Goal: Information Seeking & Learning: Check status

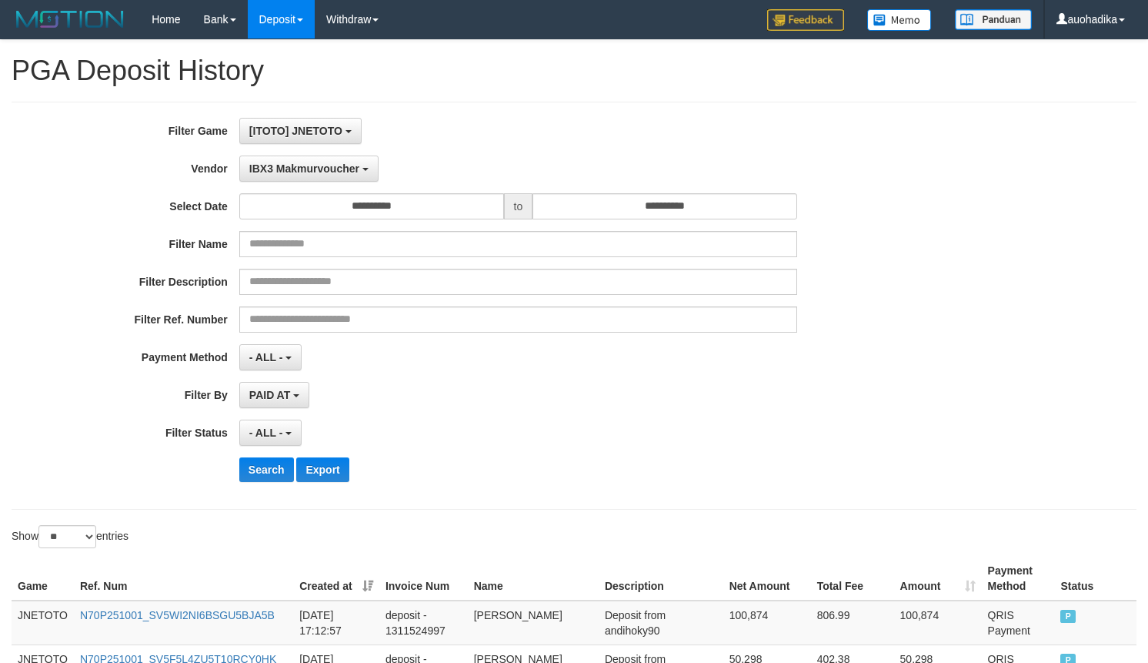
select select "**********"
select select "**"
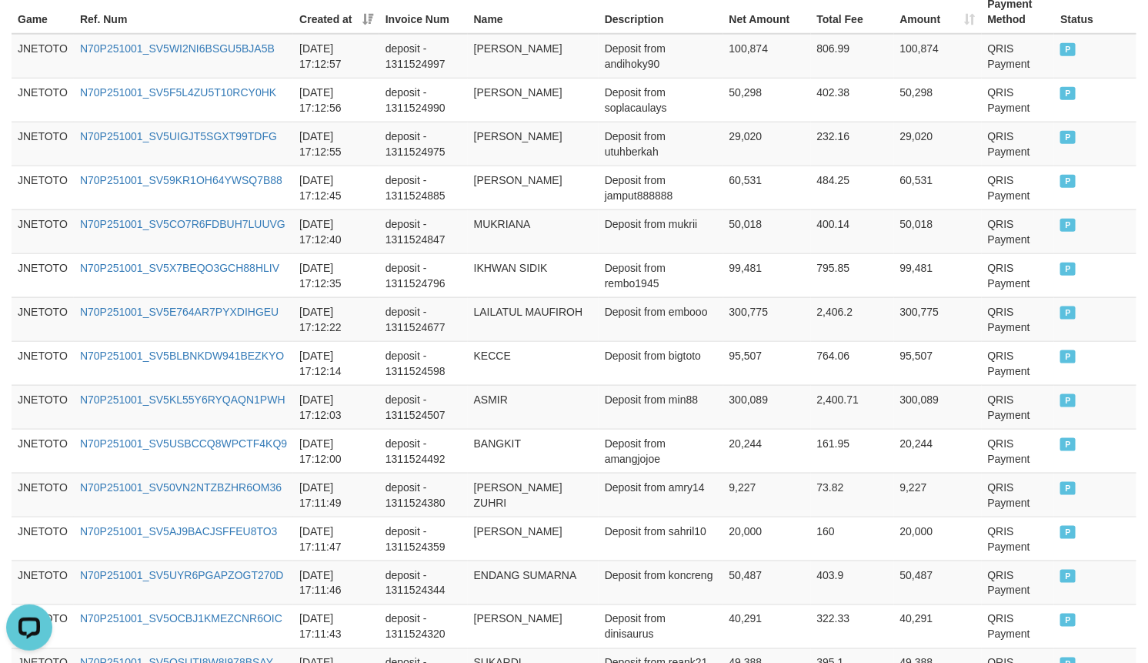
scroll to position [13, 0]
click at [549, 156] on td "MUHAMMAD AMMAR HADI" at bounding box center [533, 144] width 131 height 44
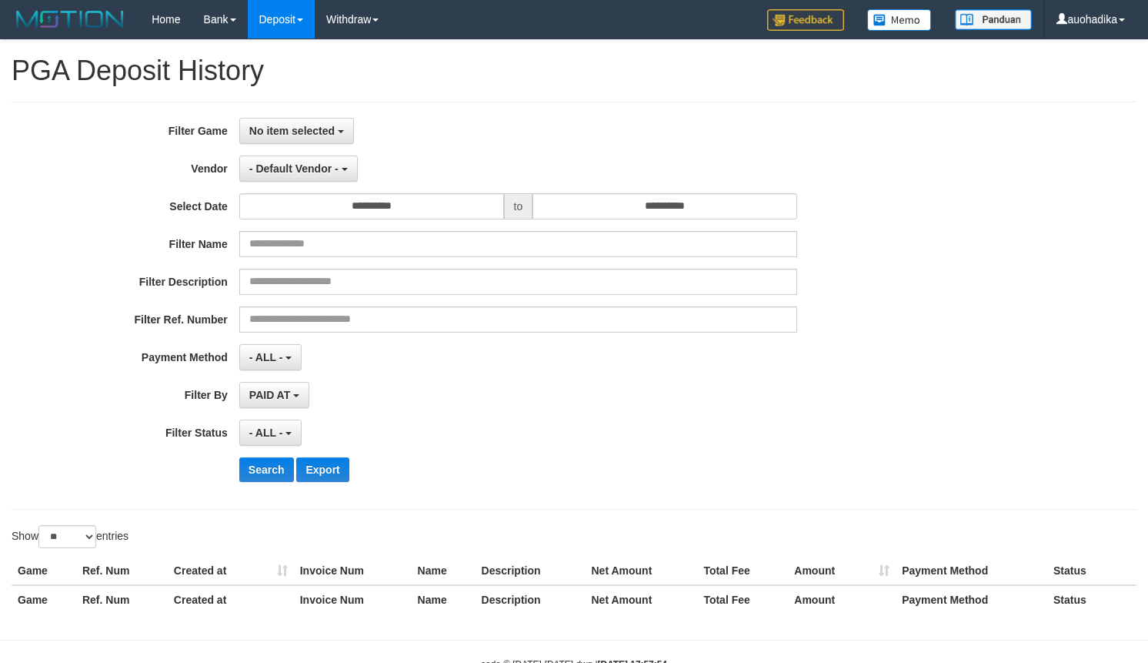
select select
select select "**"
click at [282, 132] on span "No item selected" at bounding box center [291, 131] width 85 height 12
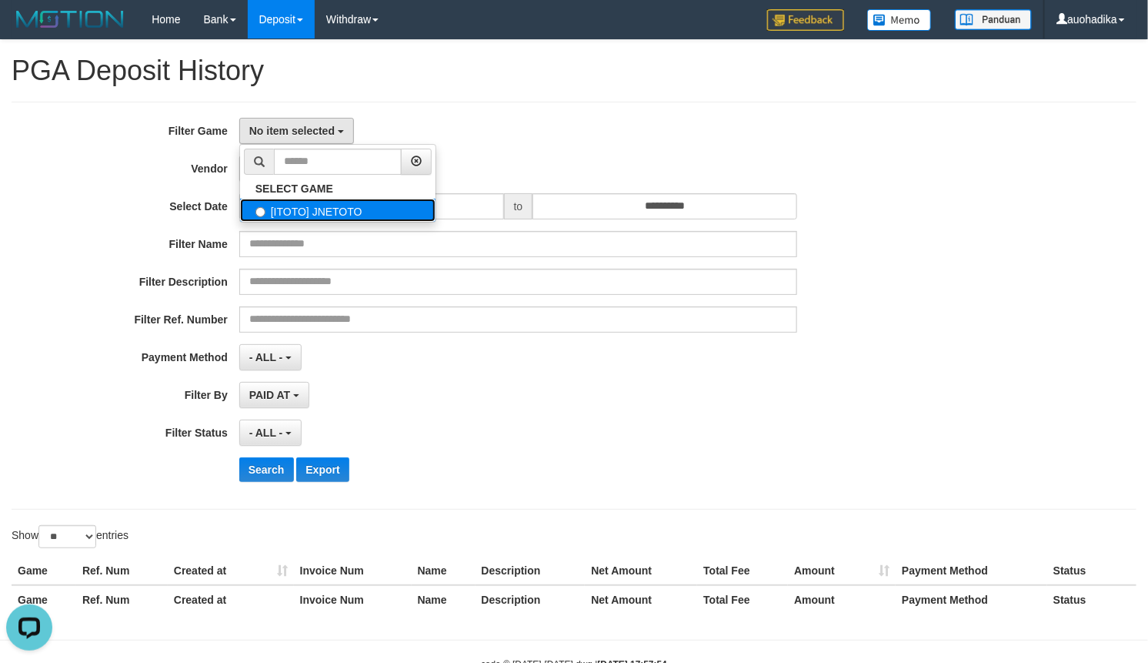
click at [293, 216] on label "[ITOTO] JNETOTO" at bounding box center [338, 210] width 196 height 23
select select "***"
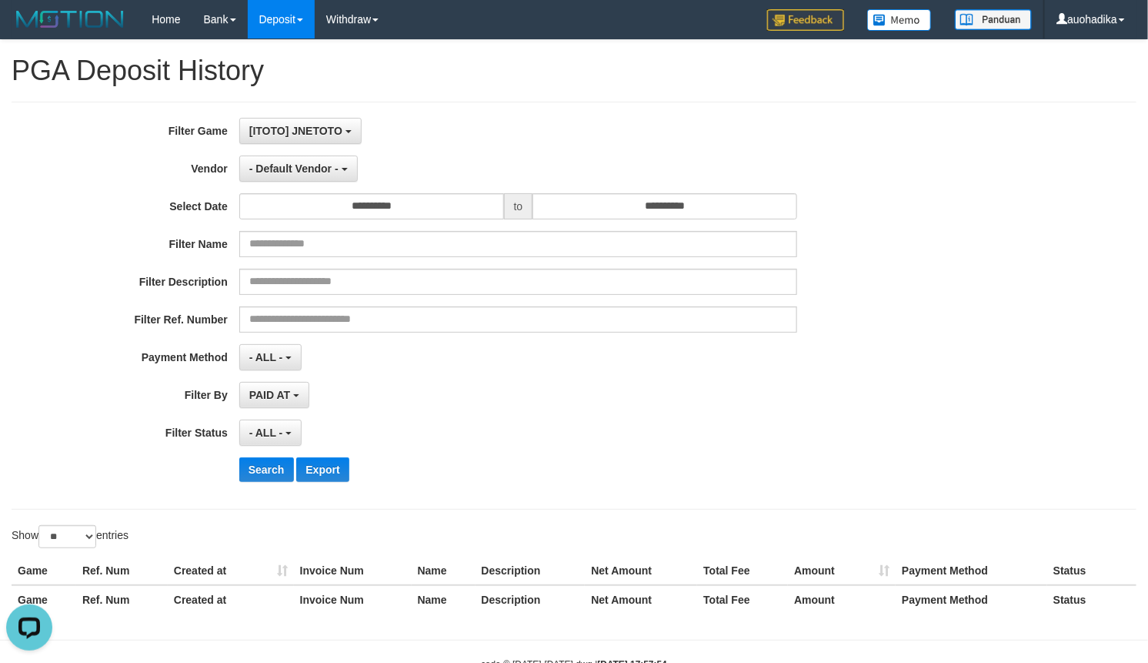
scroll to position [13, 0]
click at [292, 172] on span "- Default Vendor -" at bounding box center [293, 168] width 89 height 12
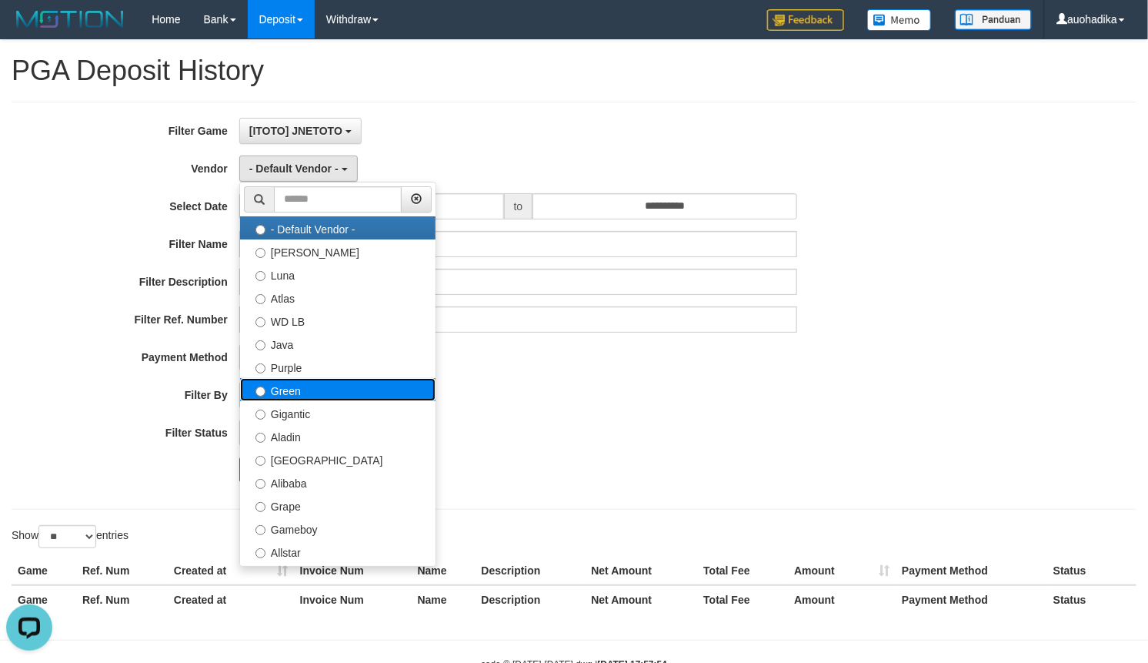
click at [313, 389] on label "Green" at bounding box center [338, 389] width 196 height 23
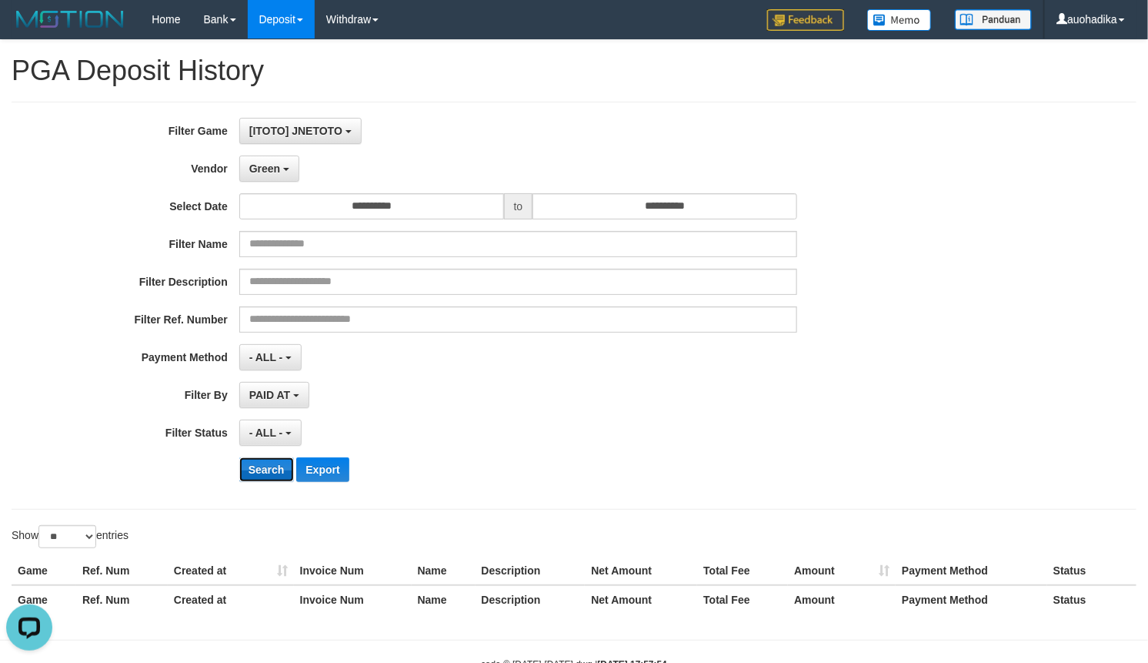
click at [255, 466] on button "Search" at bounding box center [266, 469] width 55 height 25
drag, startPoint x: 255, startPoint y: 466, endPoint x: 273, endPoint y: 467, distance: 18.5
click at [256, 466] on button "Search" at bounding box center [266, 469] width 55 height 25
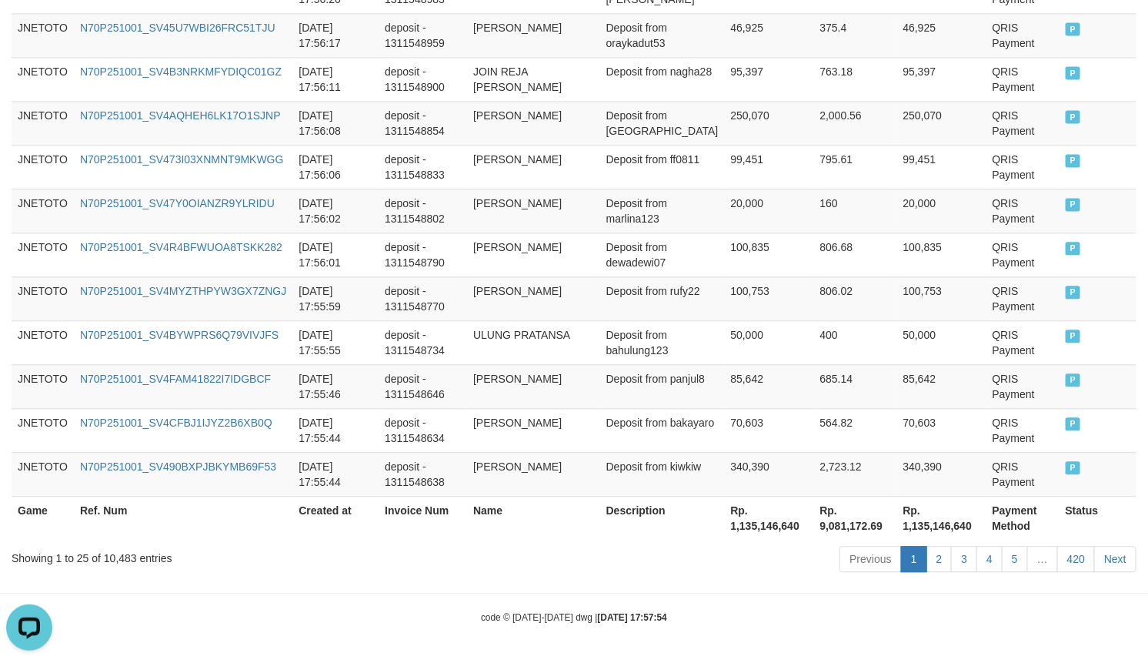
scroll to position [1208, 0]
click at [112, 556] on div "Showing 1 to 25 of 10,483 entries" at bounding box center [240, 555] width 456 height 22
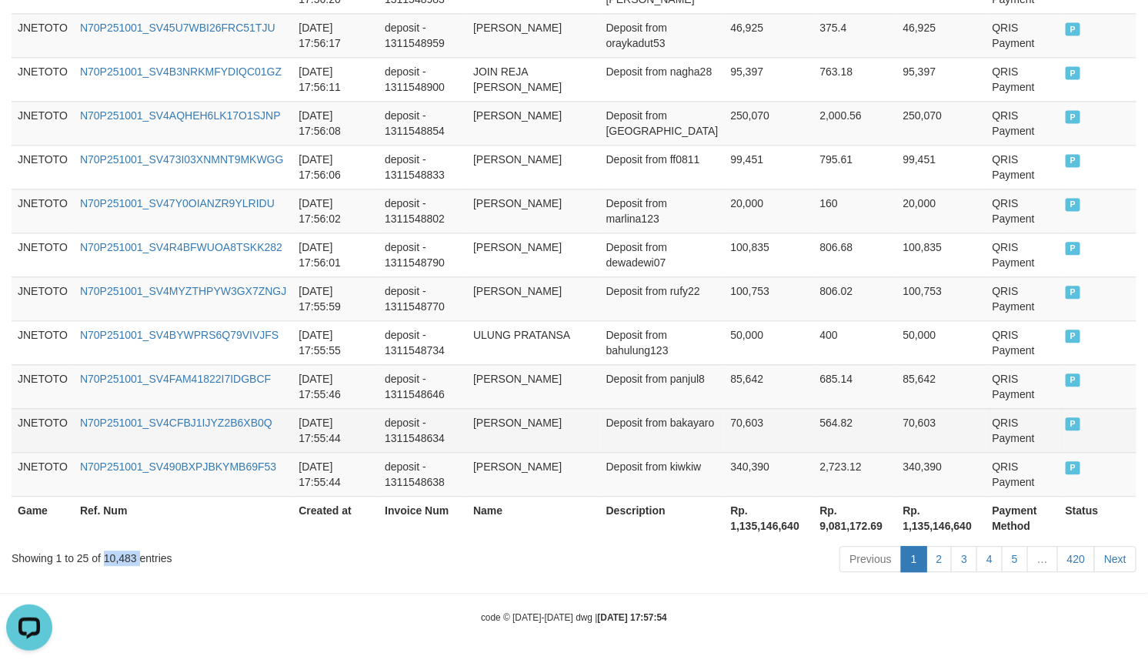
copy div "10,483"
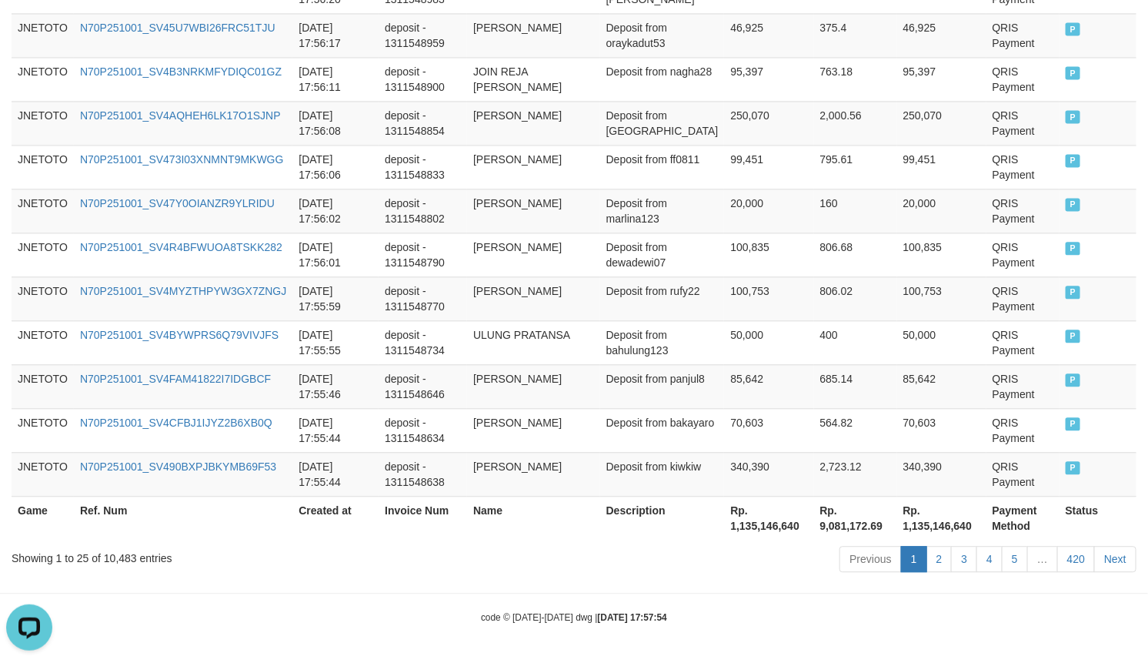
click at [739, 524] on th "Rp. 1,135,146,640" at bounding box center [768, 518] width 89 height 44
copy th "1,135,146,640"
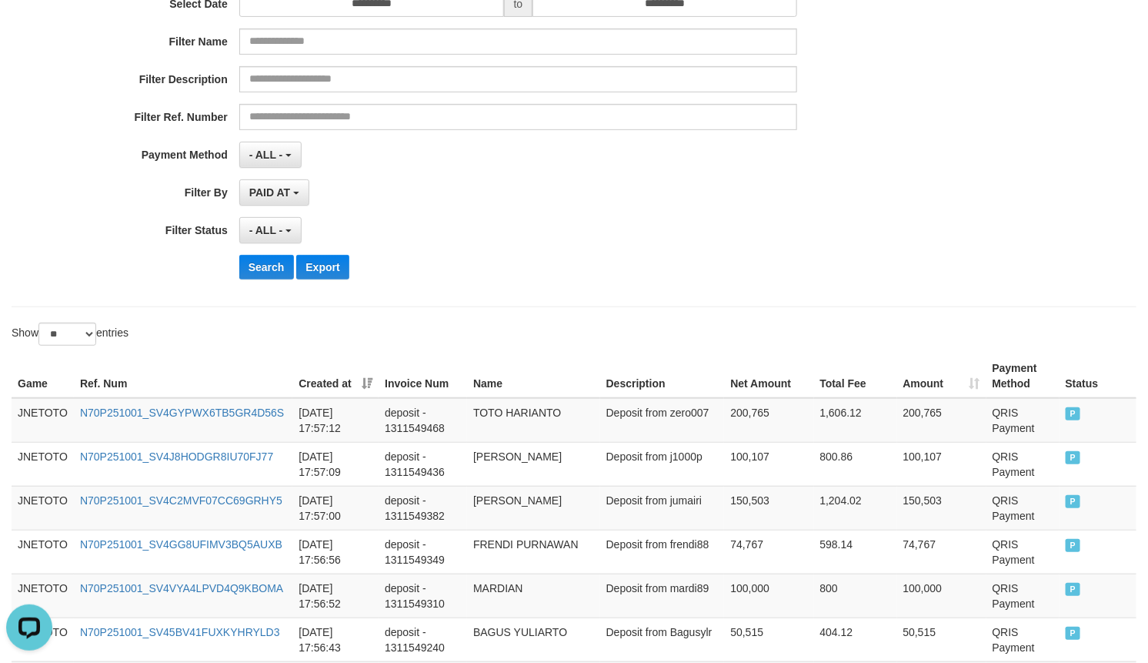
scroll to position [0, 0]
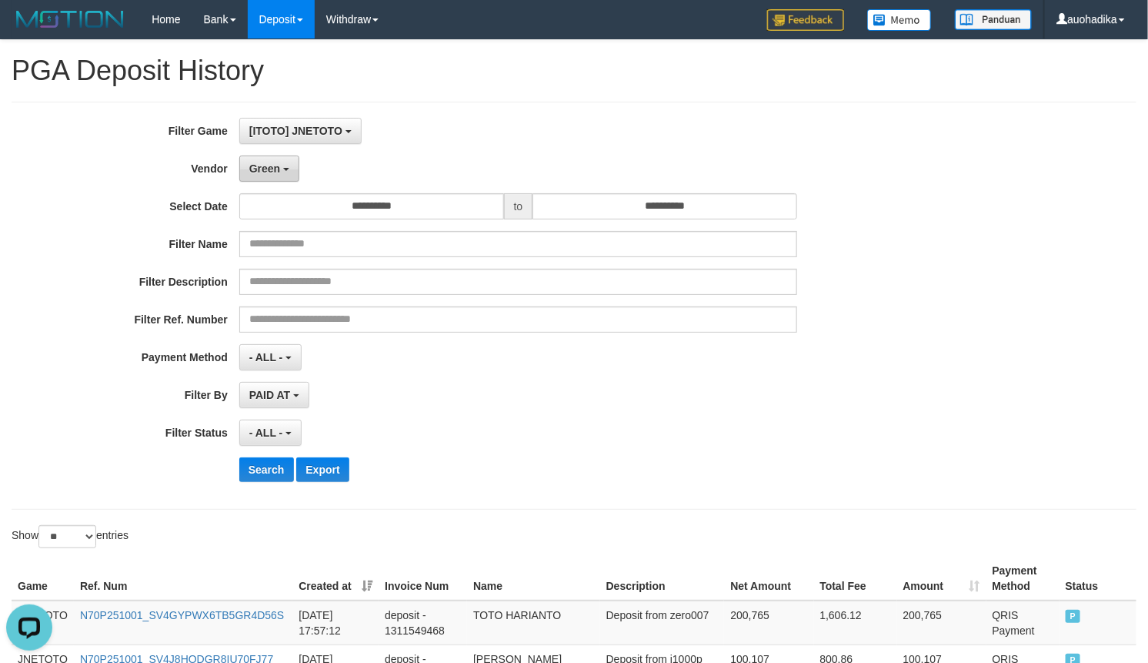
click at [286, 162] on button "Green" at bounding box center [269, 168] width 60 height 26
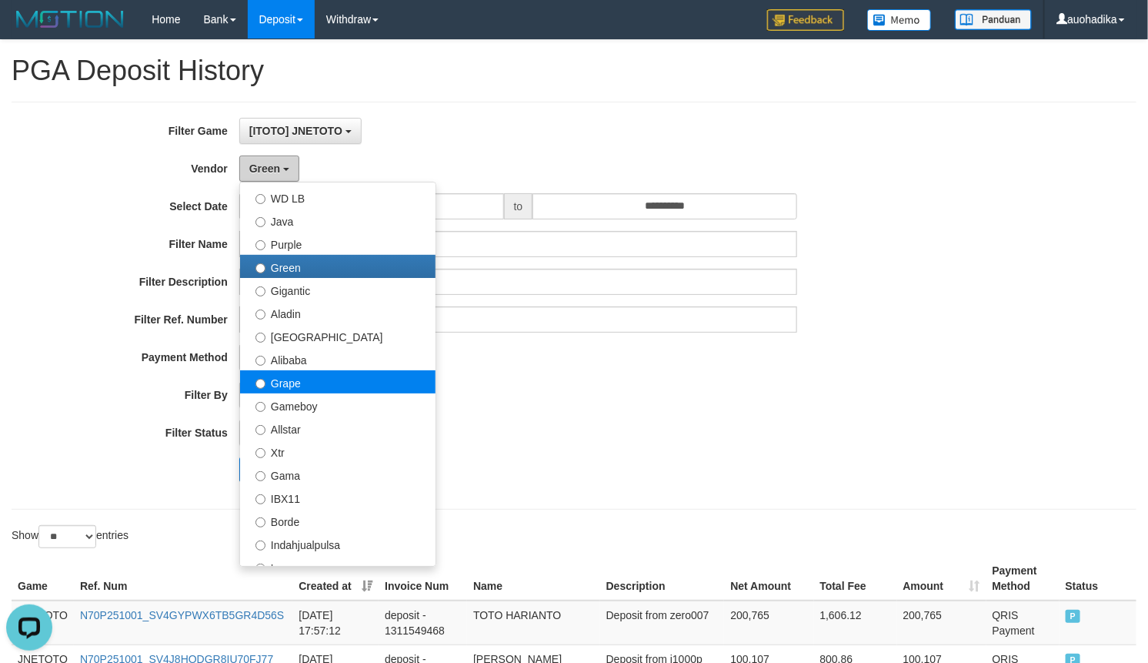
scroll to position [128, 0]
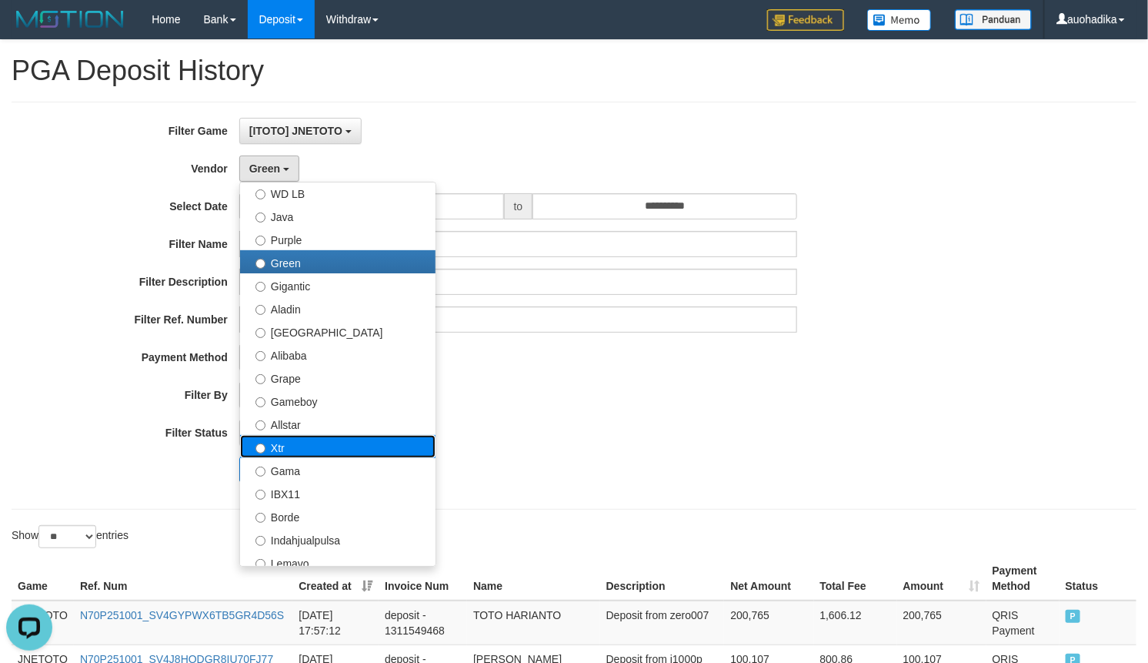
click at [293, 454] on label "Xtr" at bounding box center [338, 446] width 196 height 23
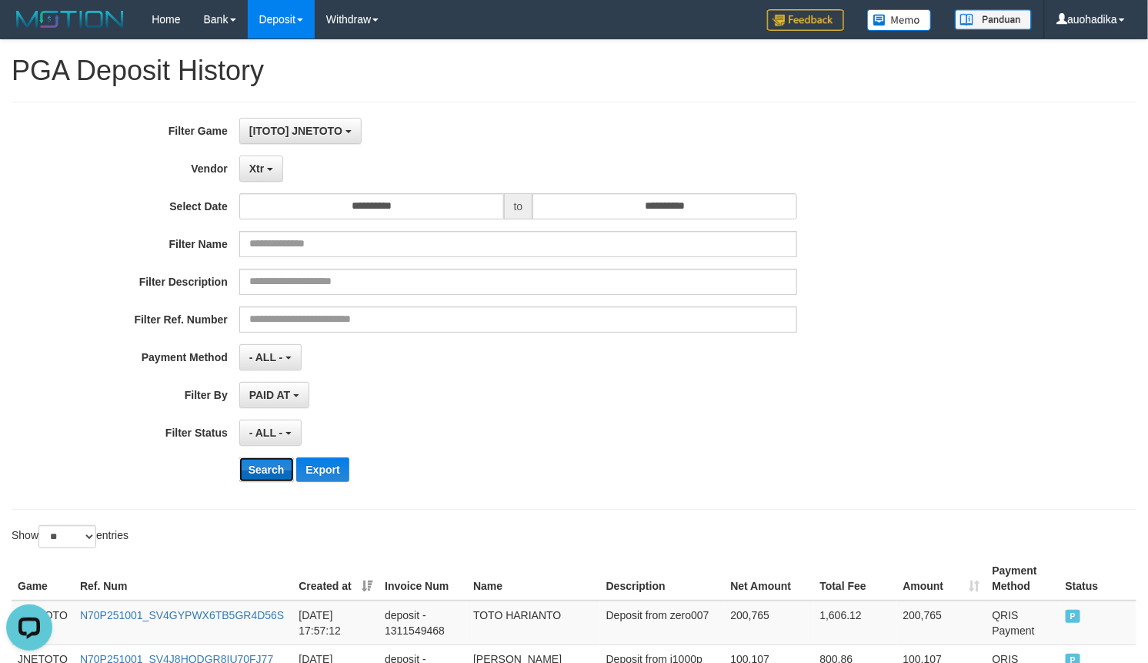
click at [286, 466] on button "Search" at bounding box center [266, 469] width 55 height 25
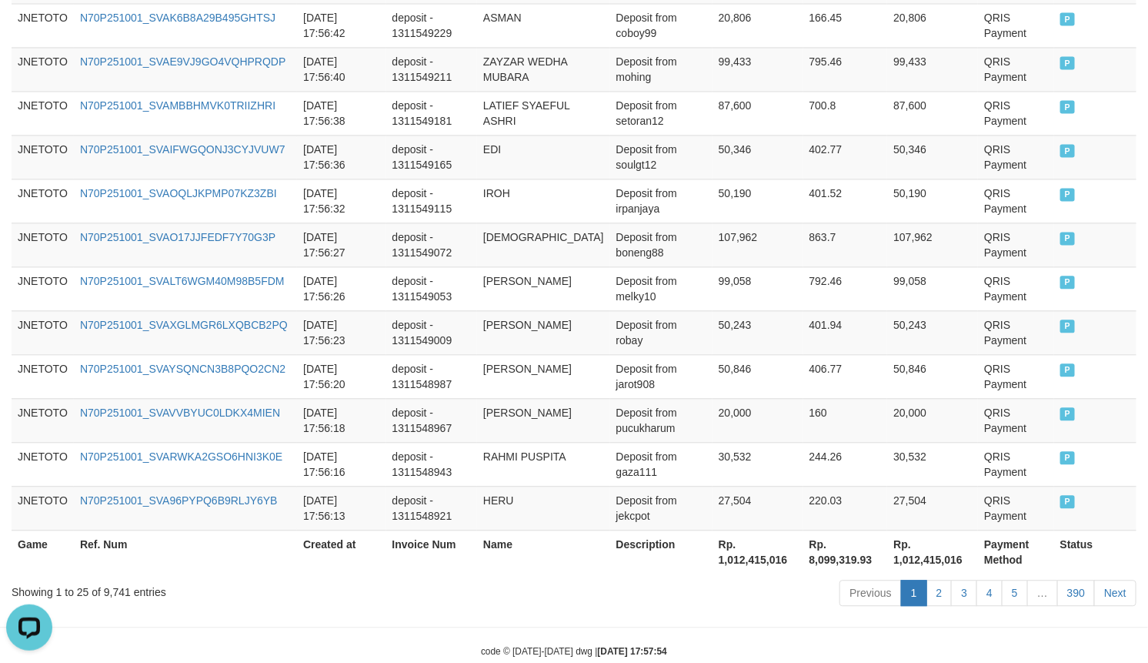
scroll to position [1208, 0]
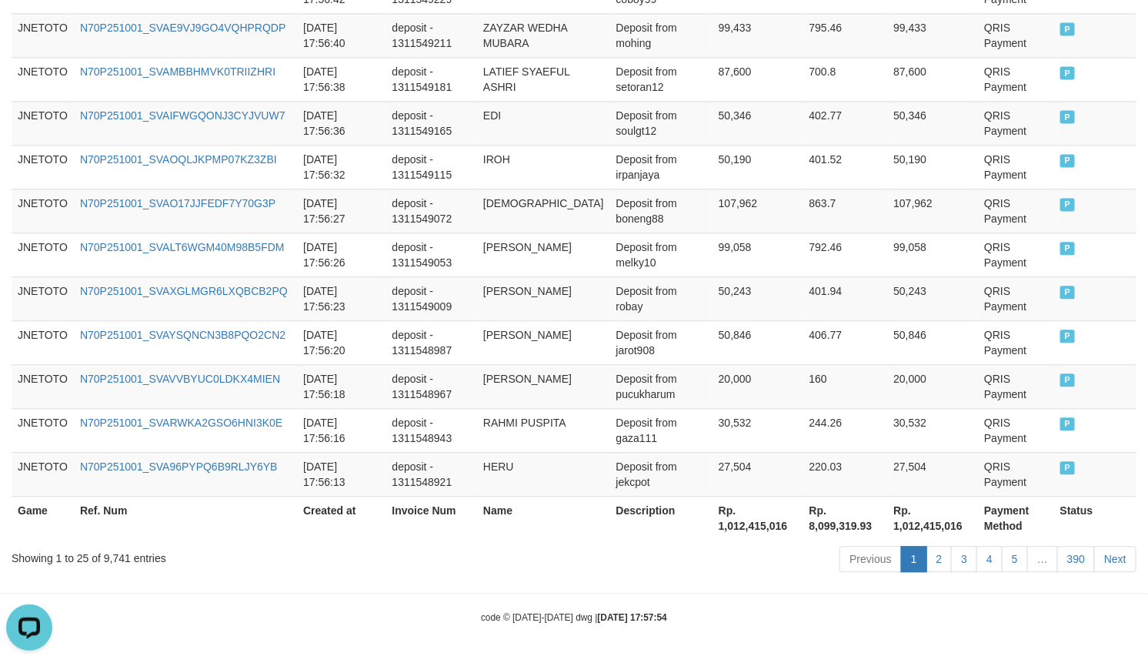
click at [115, 551] on div "Showing 1 to 25 of 9,741 entries" at bounding box center [240, 555] width 456 height 22
click at [116, 551] on div "Showing 1 to 25 of 9,741 entries" at bounding box center [240, 555] width 456 height 22
copy div "9,741"
drag, startPoint x: 740, startPoint y: 585, endPoint x: 741, endPoint y: 570, distance: 14.7
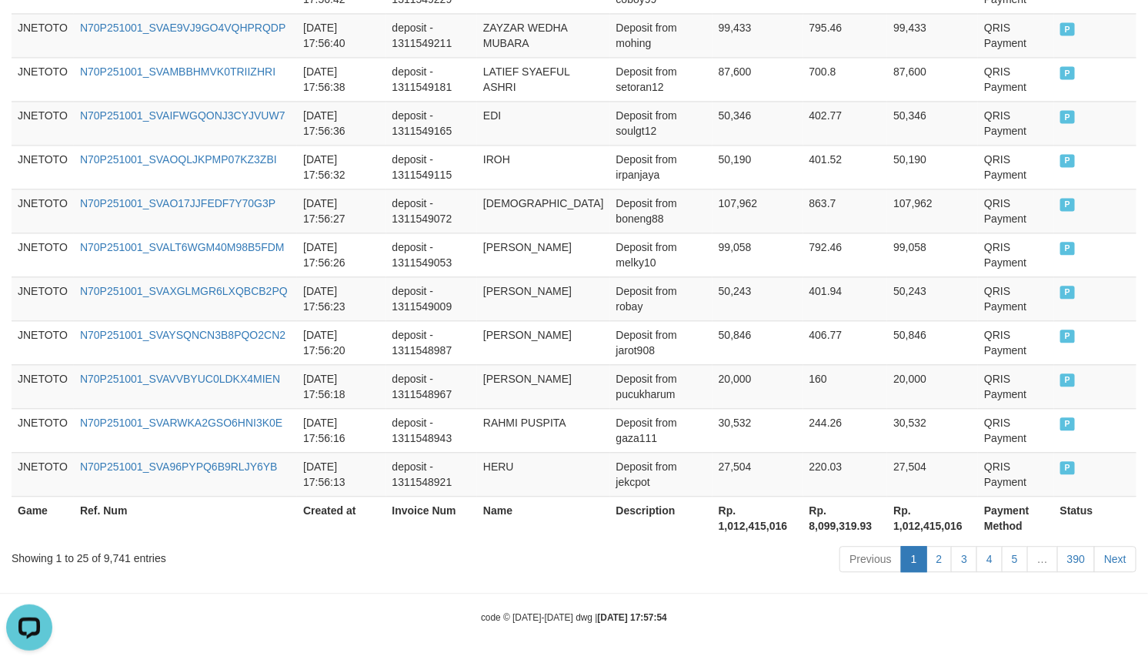
click at [749, 526] on th "Rp. 1,012,415,016" at bounding box center [758, 518] width 91 height 44
copy th "1,012,415,016"
drag, startPoint x: 864, startPoint y: 613, endPoint x: 857, endPoint y: 618, distance: 9.0
click at [864, 613] on div "code © [DATE]-[DATE] dwg | [DATE] 17:57:54" at bounding box center [574, 616] width 1148 height 15
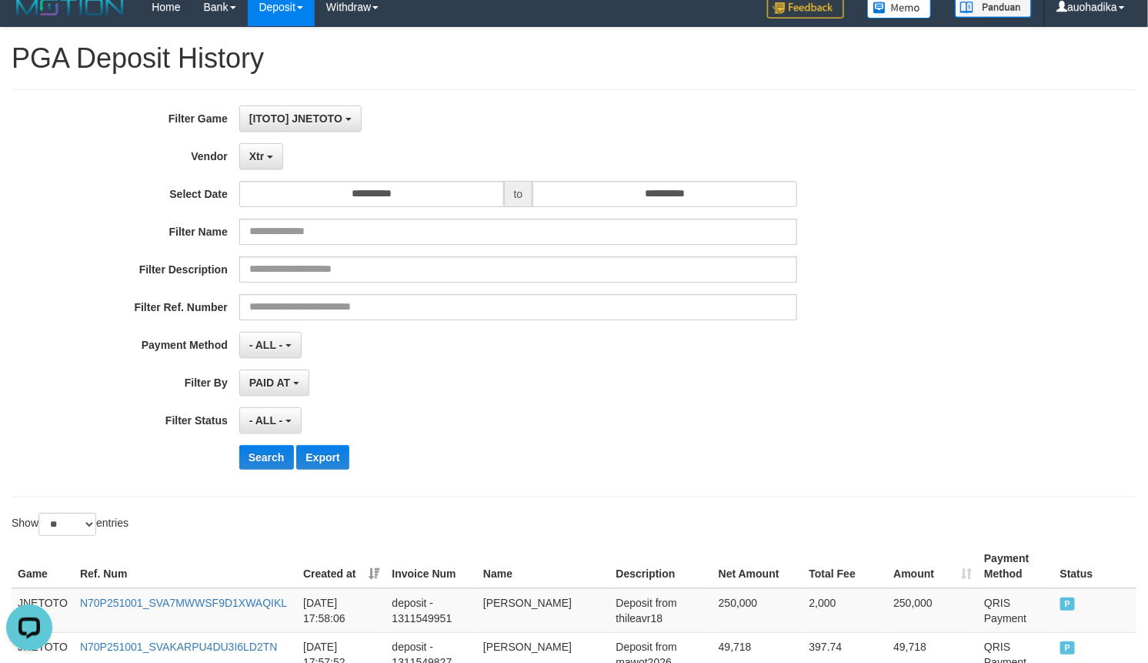
scroll to position [0, 0]
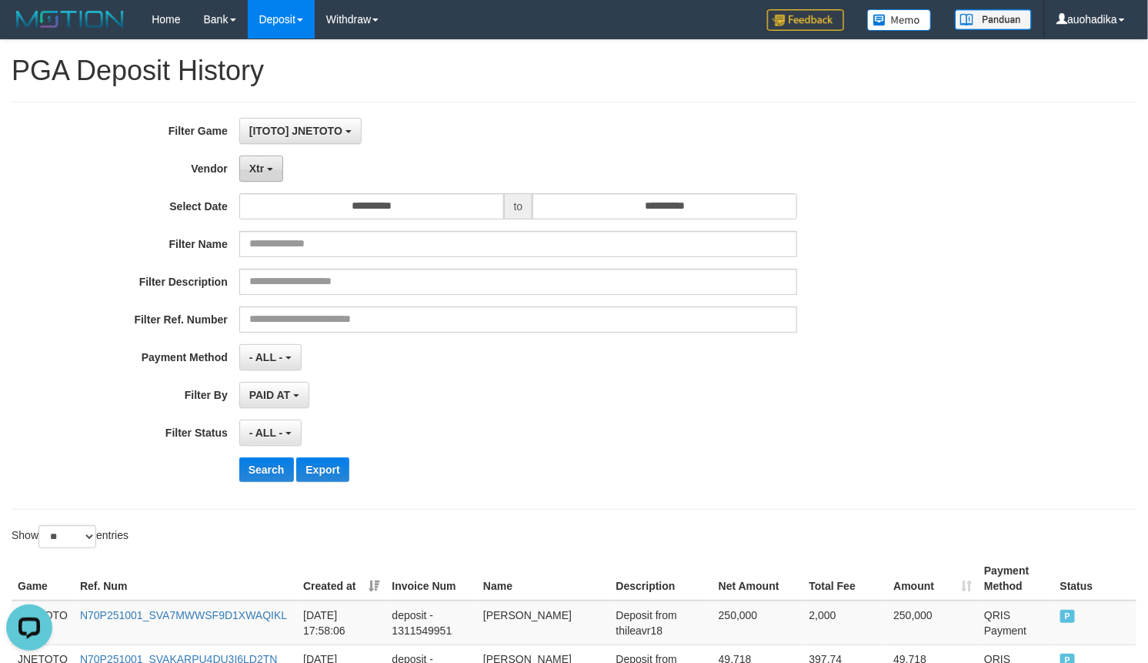
click at [252, 168] on span "Xtr" at bounding box center [256, 168] width 15 height 12
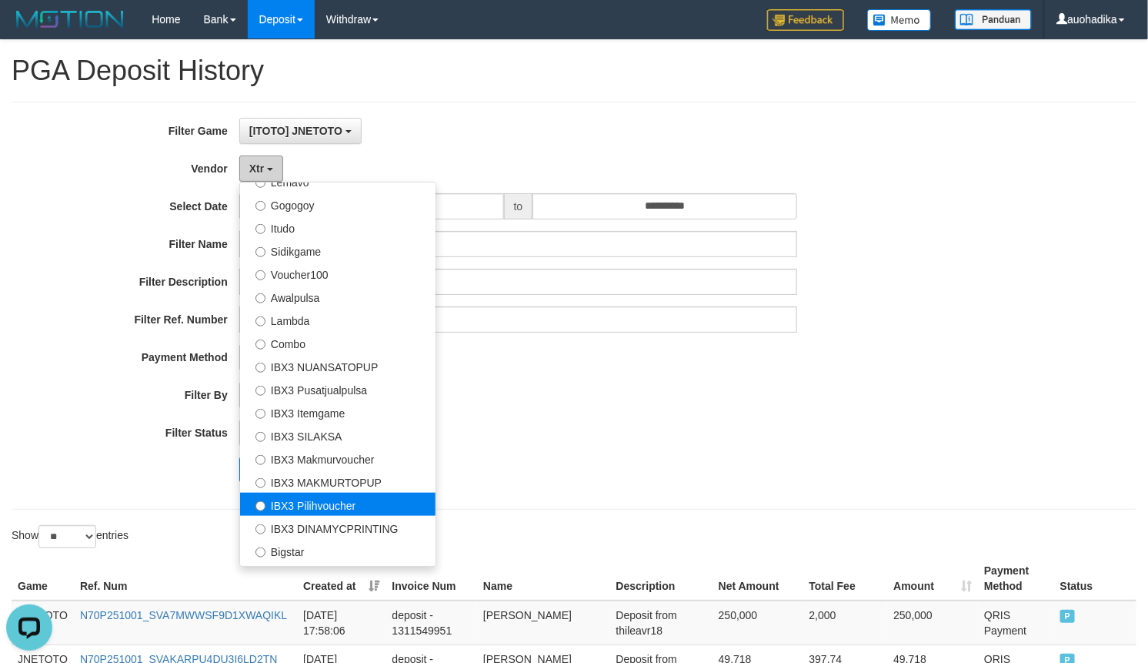
scroll to position [513, 0]
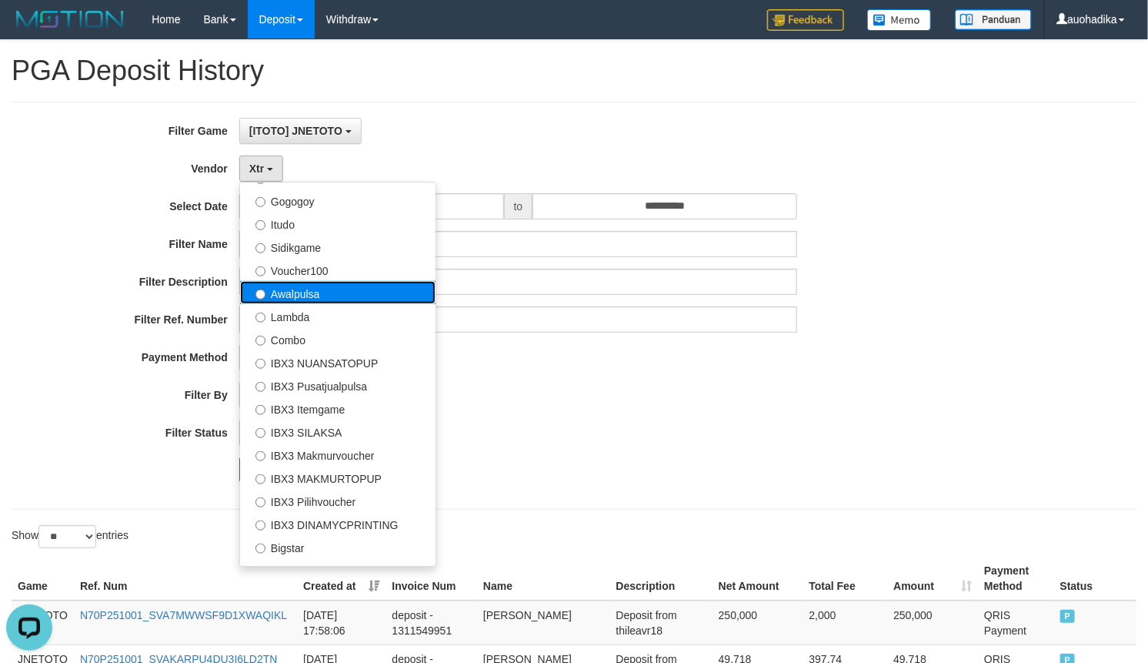
click at [345, 300] on label "Awalpulsa" at bounding box center [338, 292] width 196 height 23
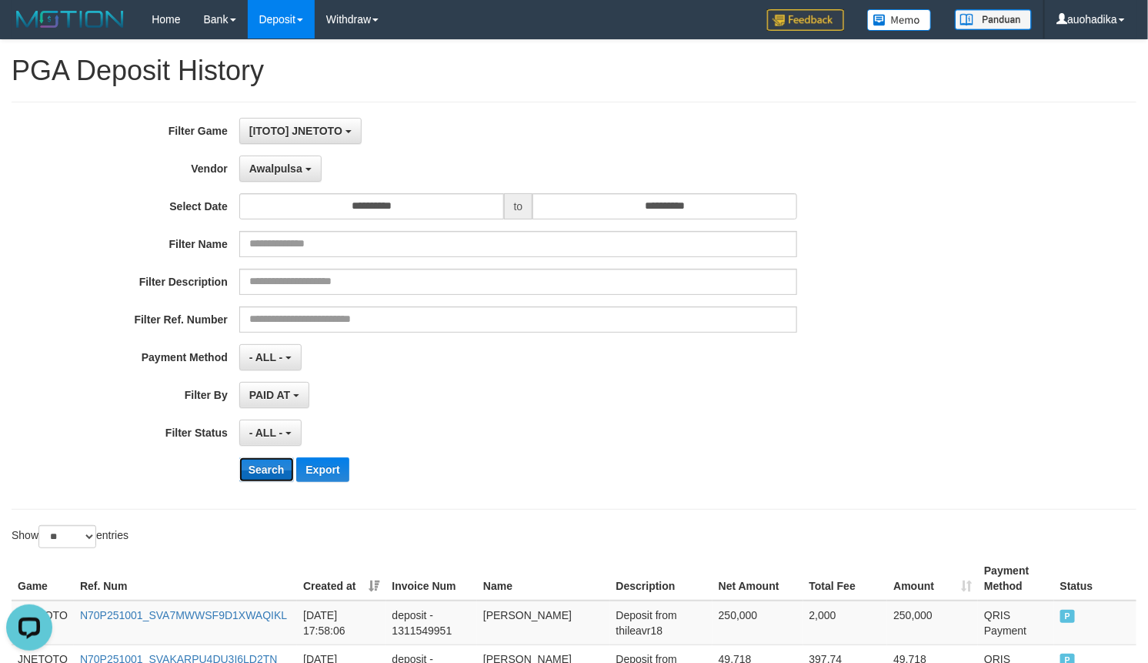
click at [254, 470] on button "Search" at bounding box center [266, 469] width 55 height 25
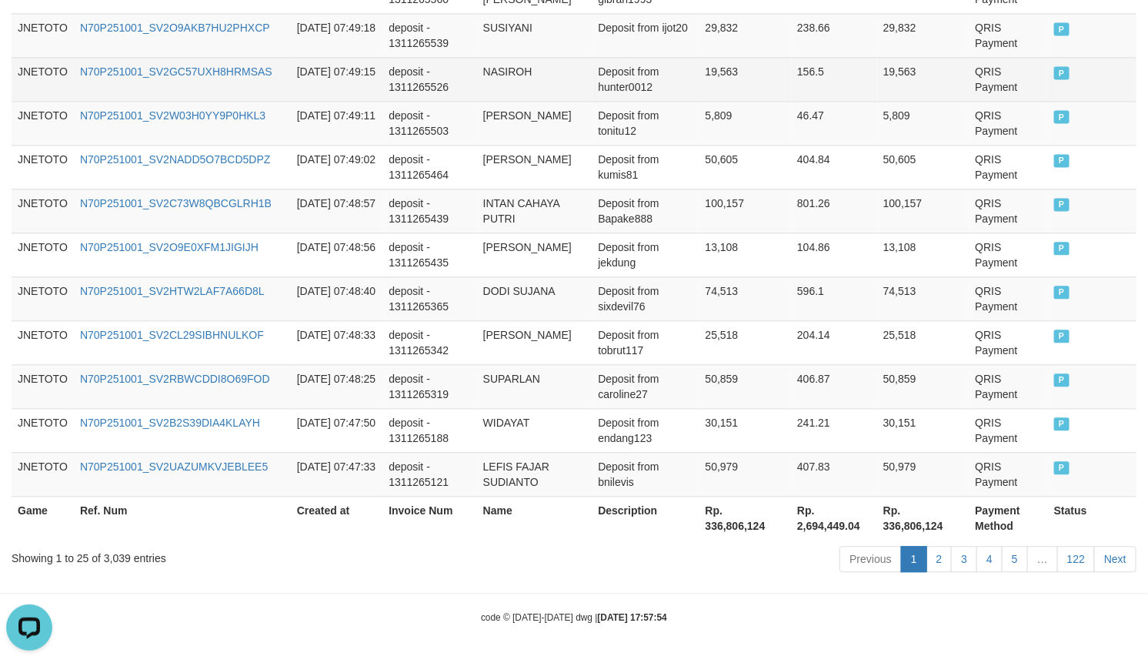
scroll to position [1208, 0]
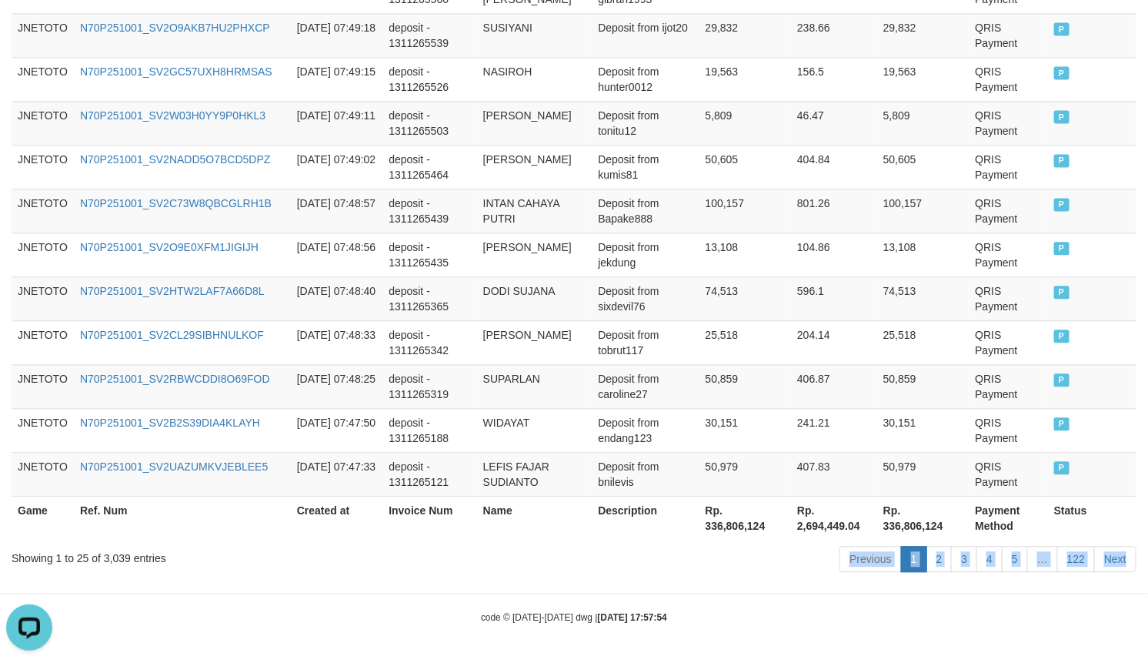
click at [105, 544] on div "Showing 1 to 25 of 3,039 entries" at bounding box center [240, 555] width 456 height 22
click at [109, 552] on div "Showing 1 to 25 of 3,039 entries" at bounding box center [240, 555] width 456 height 22
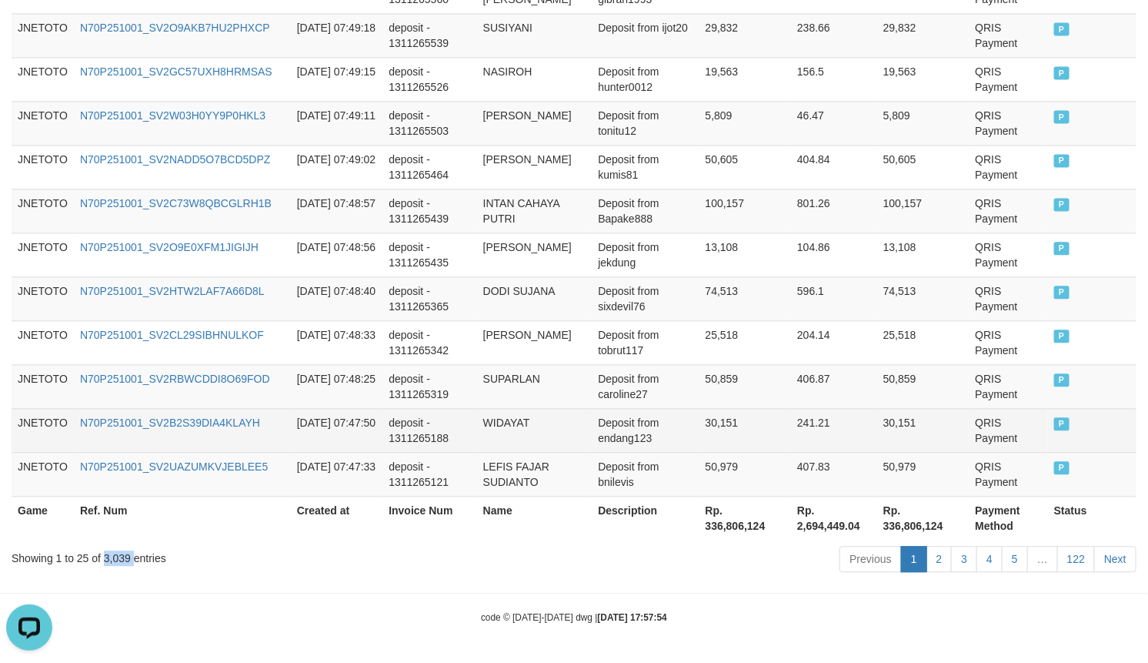
copy div "3,039"
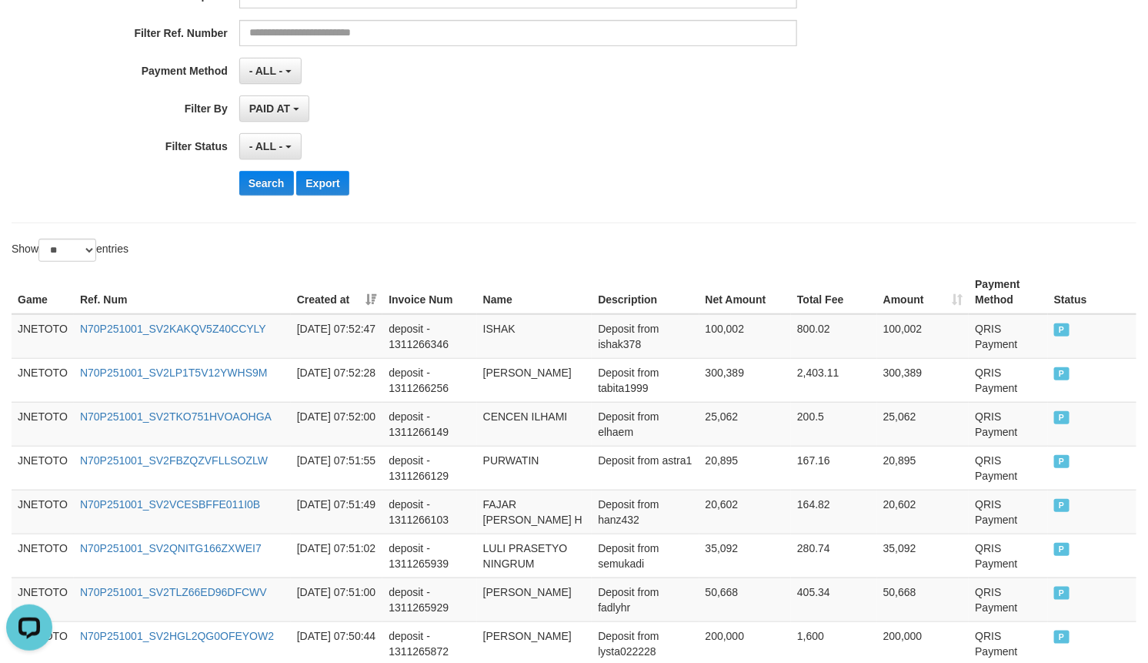
scroll to position [0, 0]
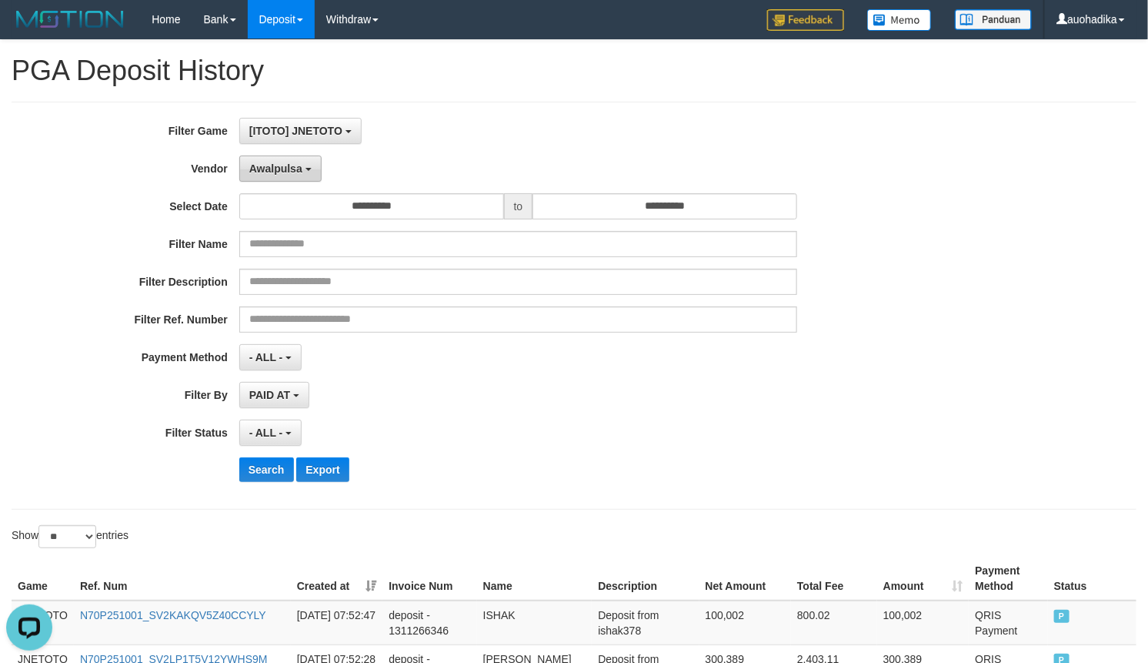
click at [277, 158] on button "Awalpulsa" at bounding box center [280, 168] width 82 height 26
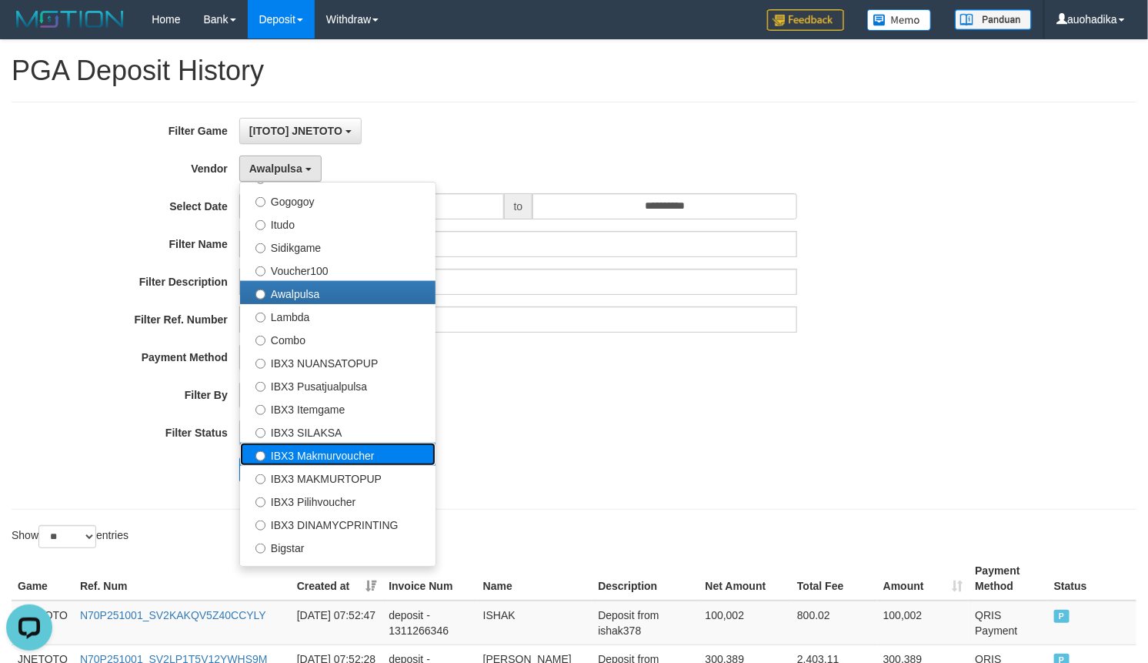
click at [341, 463] on label "IBX3 Makmurvoucher" at bounding box center [338, 454] width 196 height 23
select select "**********"
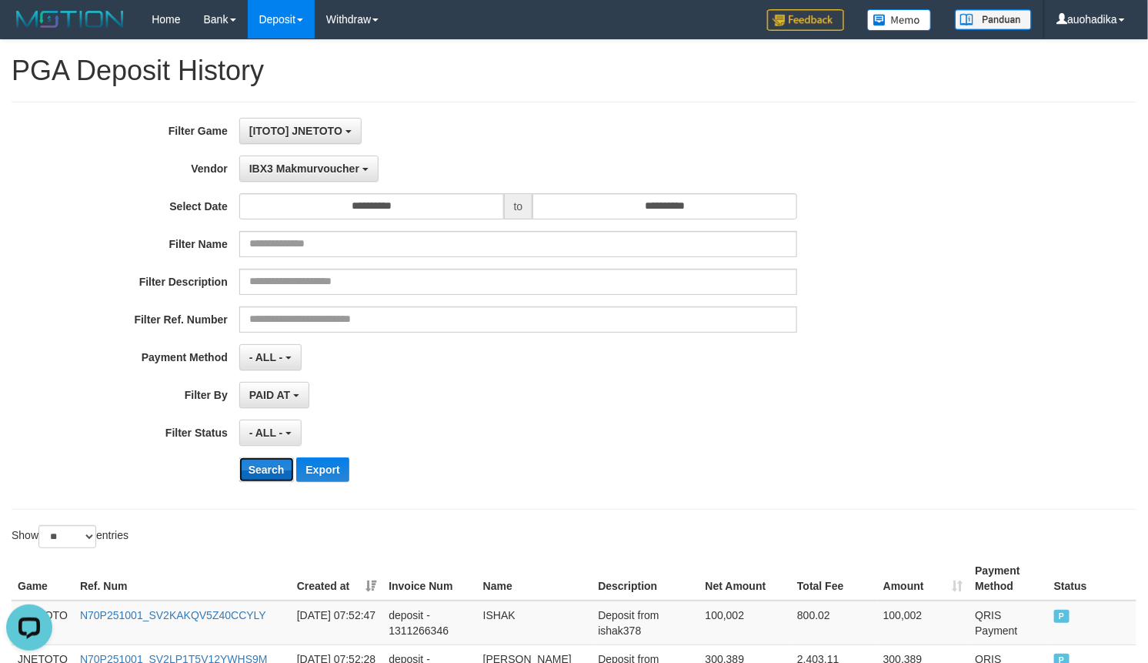
click at [244, 477] on button "Search" at bounding box center [266, 469] width 55 height 25
click at [247, 474] on button "Search" at bounding box center [266, 469] width 55 height 25
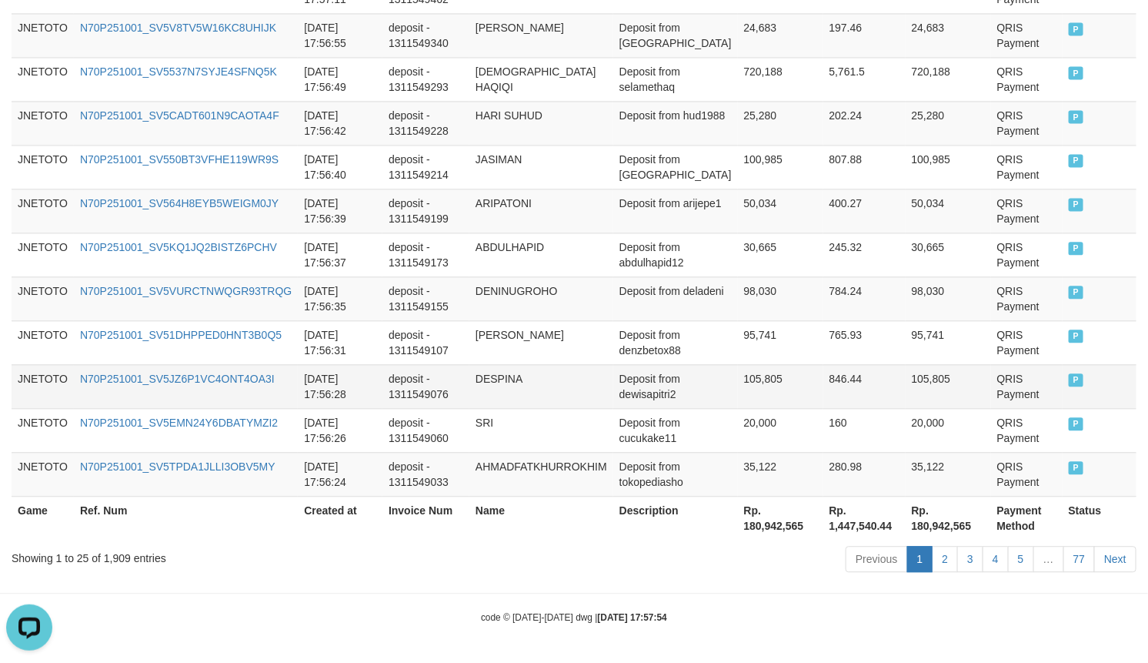
scroll to position [1208, 0]
click at [117, 556] on div "Showing 1 to 25 of 1,909 entries" at bounding box center [240, 555] width 456 height 22
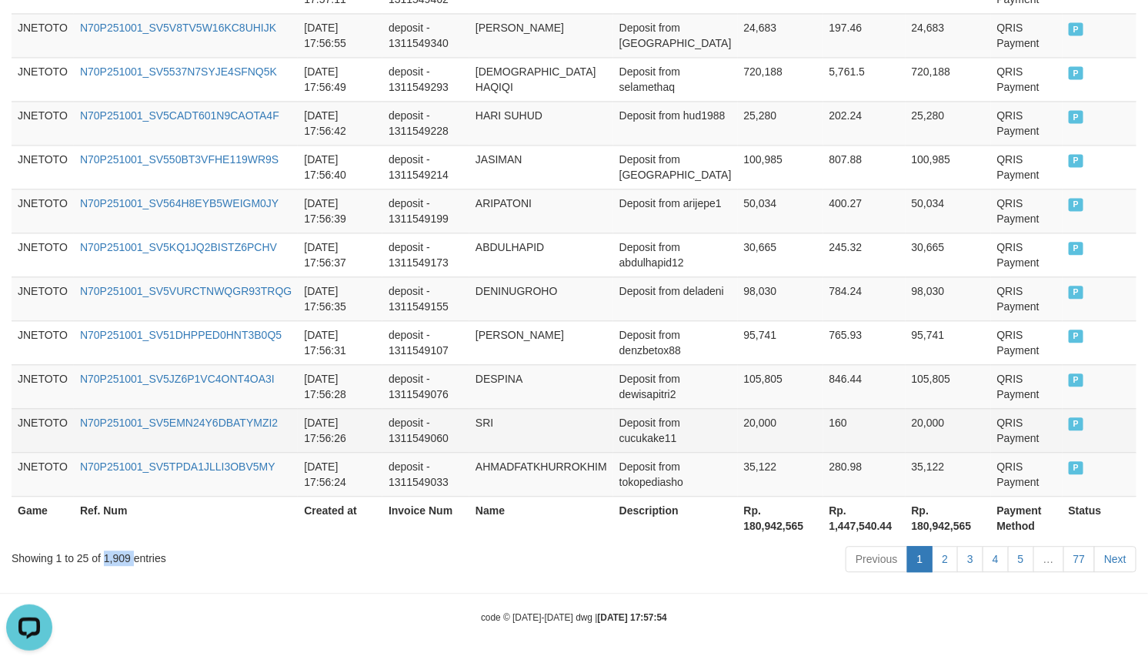
copy div "1,909"
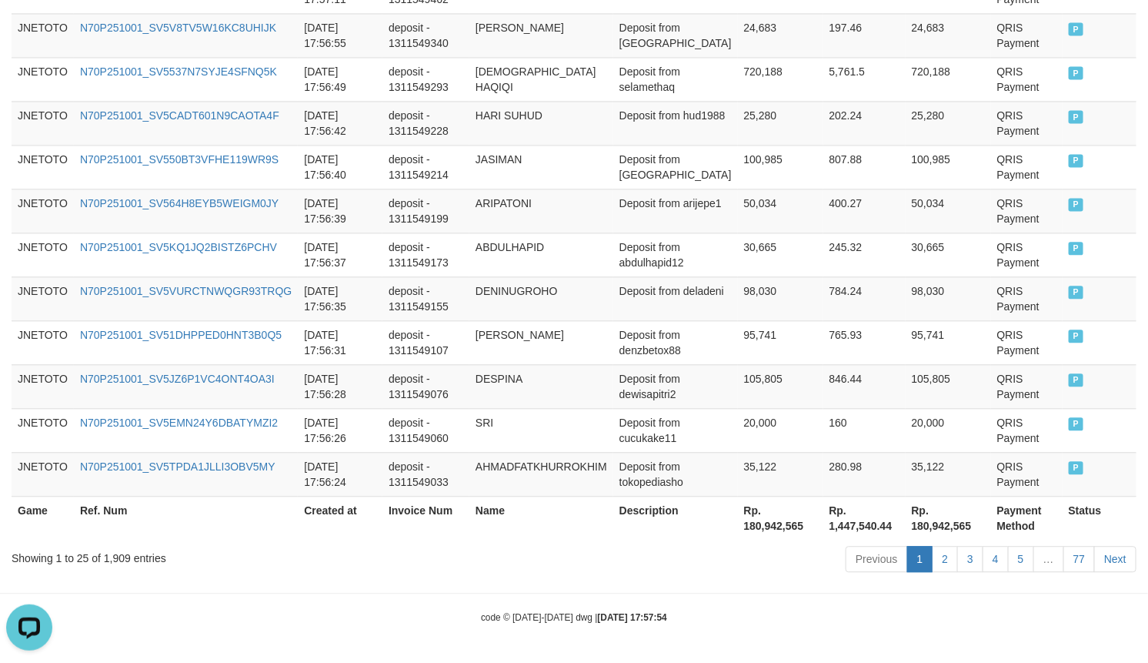
click at [747, 555] on div "Previous 1 2 3 4 5 … 77 Next" at bounding box center [813, 560] width 647 height 33
click at [748, 530] on th "Rp. 180,942,565" at bounding box center [780, 518] width 85 height 44
copy th "180,942,565"
click at [782, 617] on div "code © [DATE]-[DATE] dwg | [DATE] 17:57:54" at bounding box center [574, 616] width 1148 height 15
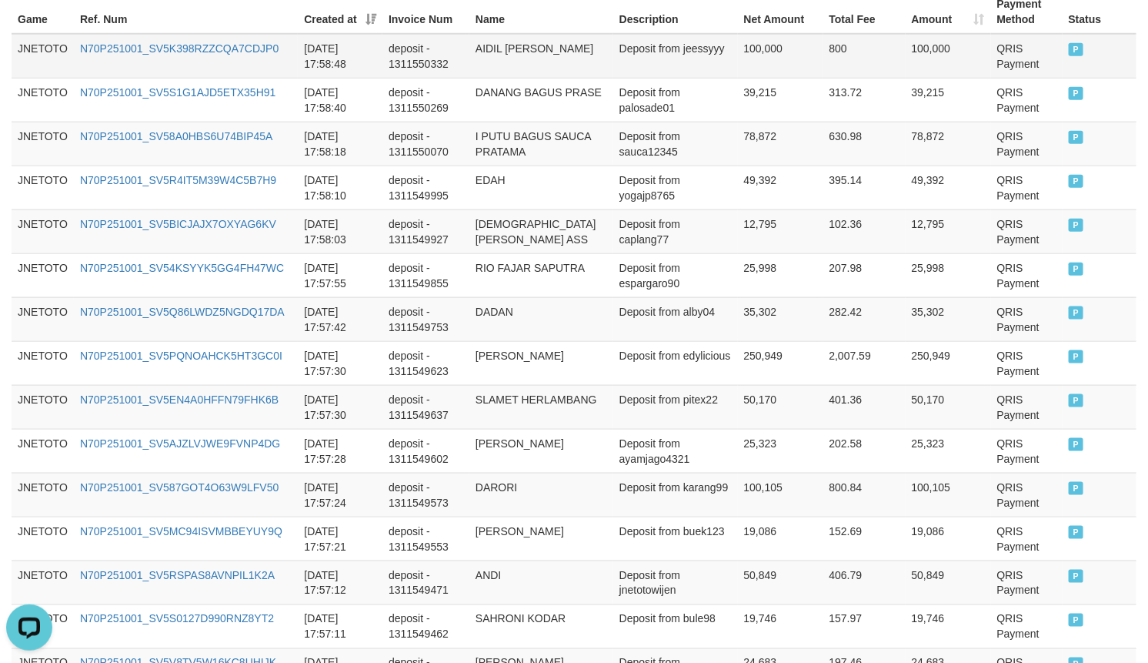
scroll to position [54, 0]
